Goal: Information Seeking & Learning: Learn about a topic

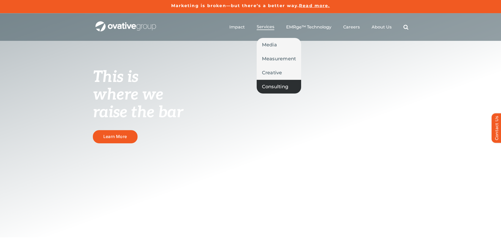
click at [273, 84] on span "Consulting" at bounding box center [275, 86] width 27 height 7
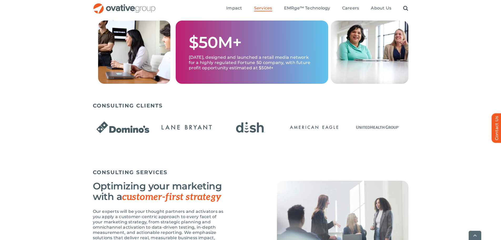
scroll to position [263, 0]
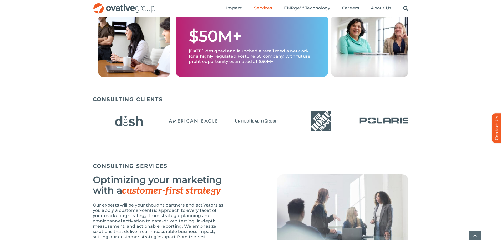
click at [224, 123] on div at bounding box center [251, 121] width 316 height 30
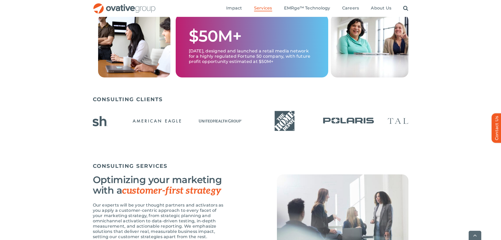
click at [191, 122] on img "15 / 24" at bounding box center [221, 120] width 60 height 25
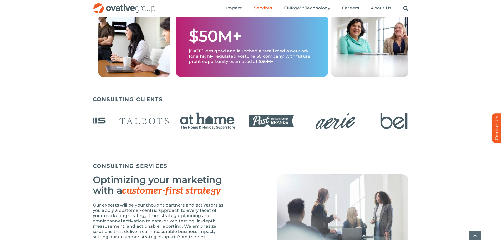
click at [177, 121] on img "19 / 24" at bounding box center [207, 120] width 60 height 25
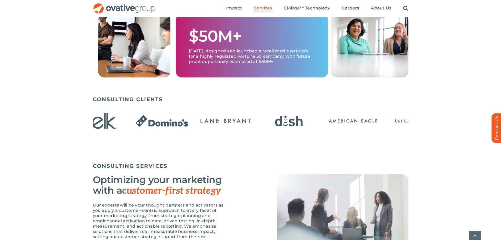
click at [196, 120] on img "24 / 24" at bounding box center [225, 120] width 60 height 25
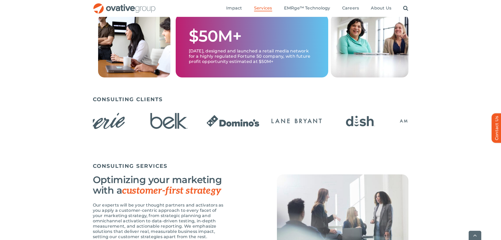
click at [330, 121] on img "1 / 24" at bounding box center [360, 120] width 60 height 25
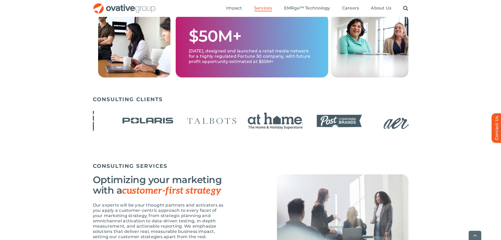
click at [161, 121] on img "5 / 24" at bounding box center [148, 120] width 60 height 25
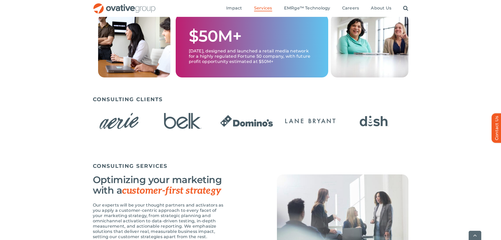
click at [158, 121] on img "10 / 24" at bounding box center [183, 120] width 60 height 25
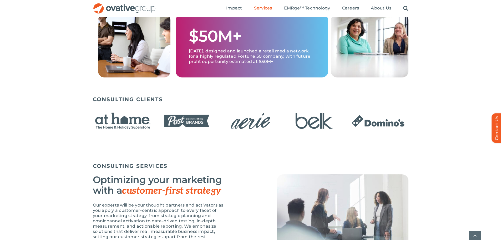
click at [232, 123] on img "9 / 24" at bounding box center [250, 120] width 60 height 25
click at [59, 115] on div "CONSULTING CLIENTS" at bounding box center [250, 127] width 501 height 69
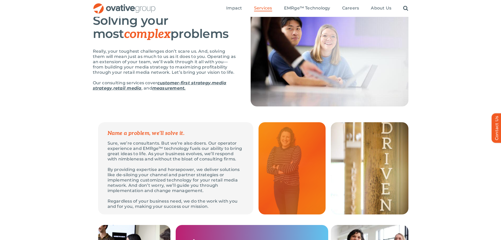
scroll to position [0, 0]
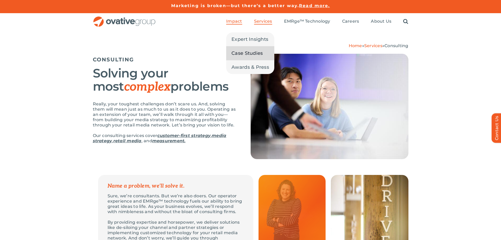
click at [241, 52] on span "Case Studies" at bounding box center [246, 52] width 31 height 7
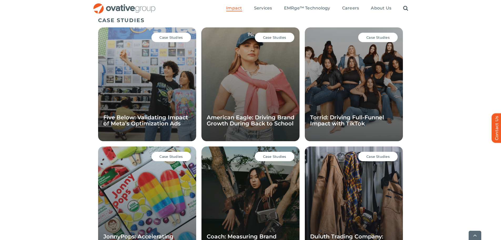
scroll to position [362, 0]
click at [427, 70] on div "CASE STUDIES Case Studies Five Below: Validating Impact of Meta’s Optimization …" at bounding box center [250, 144] width 501 height 261
click at [426, 70] on div "CASE STUDIES Case Studies Five Below: Validating Impact of Meta’s Optimization …" at bounding box center [250, 144] width 501 height 261
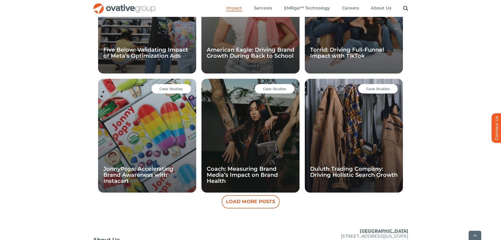
scroll to position [441, 0]
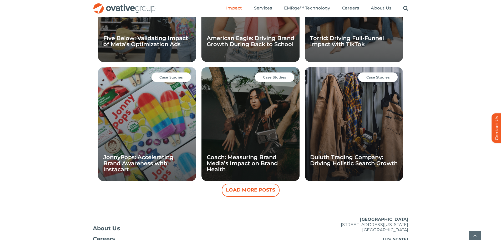
click at [256, 188] on button "Load More Posts" at bounding box center [251, 189] width 58 height 13
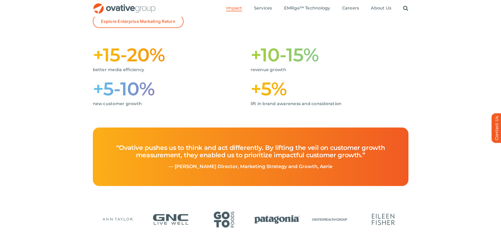
scroll to position [0, 0]
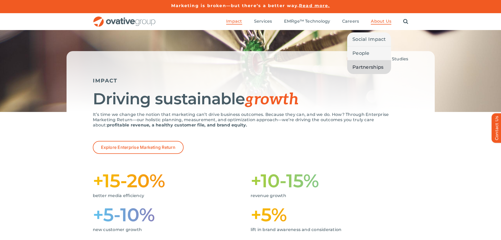
click at [368, 66] on span "Partnerships" at bounding box center [367, 66] width 31 height 7
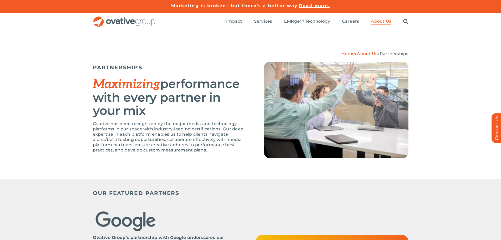
click at [180, 100] on h2 "Maximizing performance with every partner in your mix" at bounding box center [172, 97] width 158 height 40
click at [181, 100] on h2 "Maximizing performance with every partner in your mix" at bounding box center [172, 97] width 158 height 40
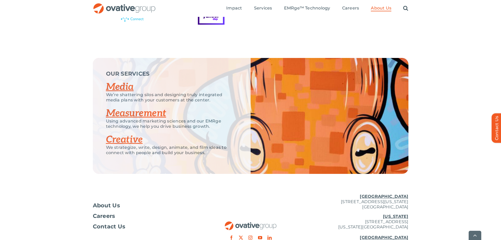
scroll to position [1140, 0]
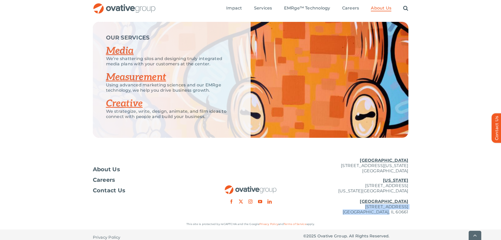
drag, startPoint x: 325, startPoint y: 200, endPoint x: 408, endPoint y: 207, distance: 83.9
click at [408, 207] on div "About Us Careers Contact Us Minneapolis 729 Washington Avenue N, Suite 1000 Min…" at bounding box center [250, 185] width 501 height 65
copy p "224 North Desplaines Street, Suite 200 Chicago, IL 60661"
